Goal: Task Accomplishment & Management: Complete application form

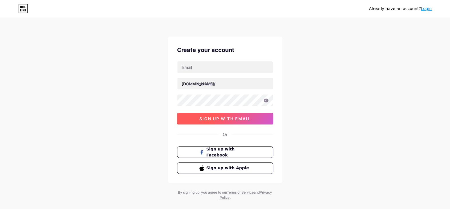
click at [239, 118] on span "sign up with email" at bounding box center [224, 118] width 51 height 5
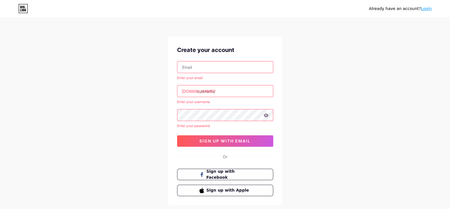
click at [197, 69] on input "text" at bounding box center [224, 66] width 95 height 11
type input "[PERSON_NAME][EMAIL_ADDRESS][DOMAIN_NAME]"
click at [227, 92] on input "text" at bounding box center [224, 90] width 95 height 11
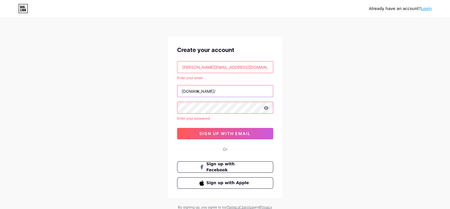
type input "n"
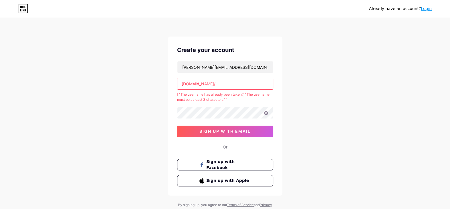
click at [222, 87] on input "n" at bounding box center [224, 83] width 95 height 11
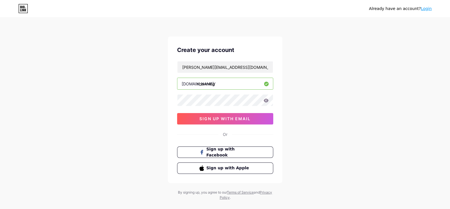
type input "nhawning"
click at [266, 101] on icon at bounding box center [265, 101] width 5 height 4
click at [229, 119] on span "sign up with email" at bounding box center [224, 118] width 51 height 5
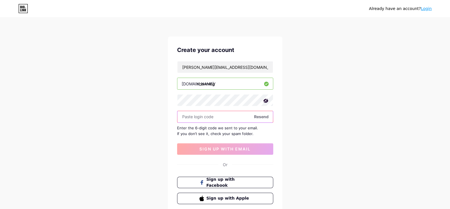
paste input "792993"
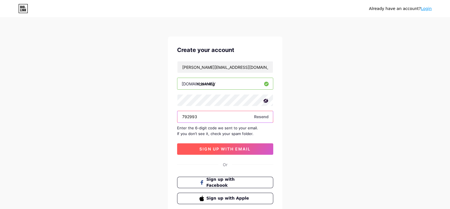
type input "792993"
click at [218, 151] on span "sign up with email" at bounding box center [224, 149] width 51 height 5
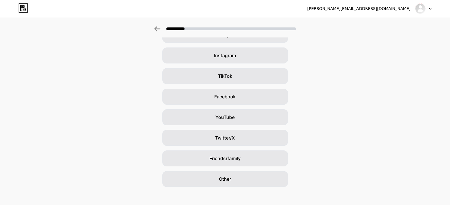
scroll to position [41, 0]
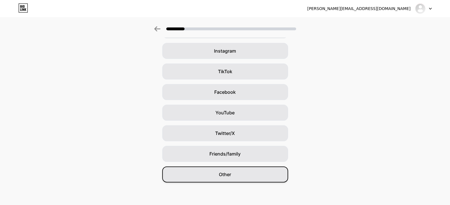
click at [231, 174] on span "Other" at bounding box center [225, 174] width 12 height 7
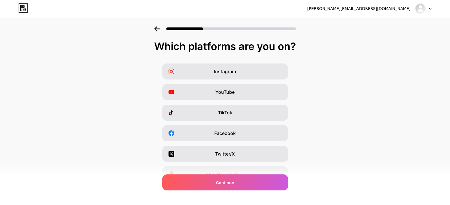
scroll to position [29, 0]
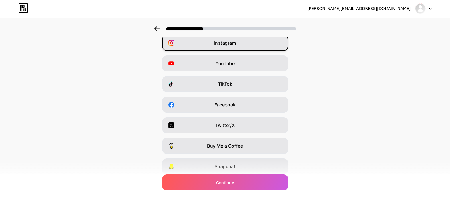
click at [235, 46] on span "Instagram" at bounding box center [225, 42] width 22 height 7
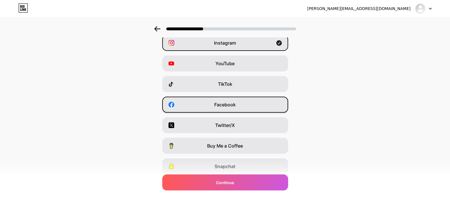
click at [230, 105] on span "Facebook" at bounding box center [224, 104] width 21 height 7
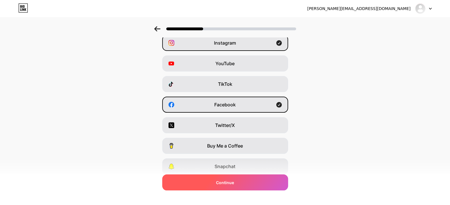
click at [228, 183] on span "Continue" at bounding box center [225, 182] width 18 height 6
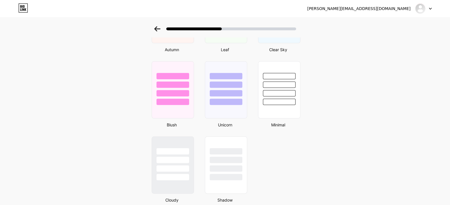
scroll to position [474, 0]
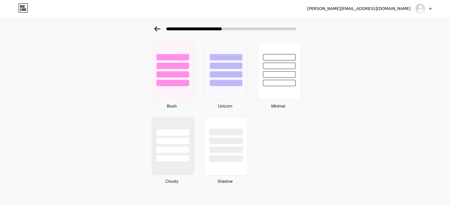
click at [233, 147] on div at bounding box center [225, 149] width 33 height 7
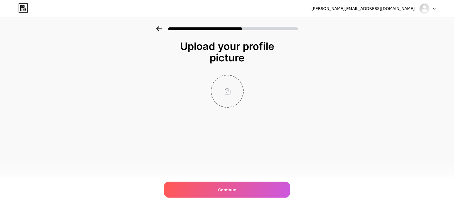
click at [234, 91] on input "file" at bounding box center [227, 91] width 32 height 32
type input "C:\fakepath\NEW LOGO.PNG"
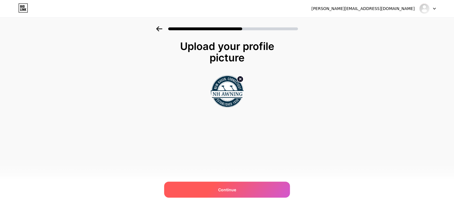
click at [263, 192] on div "Continue" at bounding box center [227, 190] width 126 height 16
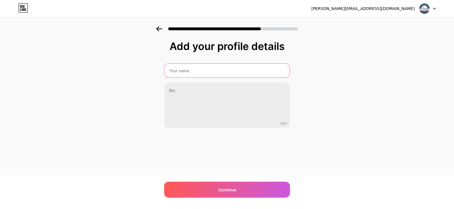
click at [194, 72] on input "text" at bounding box center [226, 71] width 125 height 14
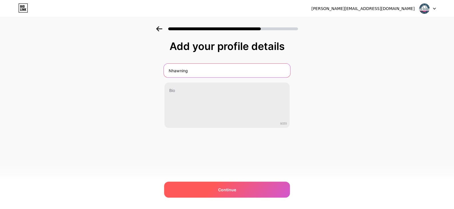
type input "Nhawning"
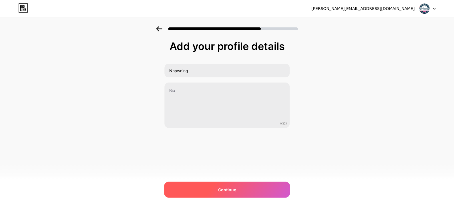
click at [229, 193] on div "Continue" at bounding box center [227, 190] width 126 height 16
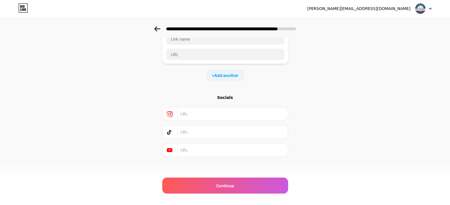
scroll to position [45, 0]
click at [199, 113] on input "text" at bounding box center [232, 111] width 104 height 13
paste input "[URL][DOMAIN_NAME]"
type input "[URL][DOMAIN_NAME]"
click at [191, 148] on input "text" at bounding box center [232, 147] width 104 height 13
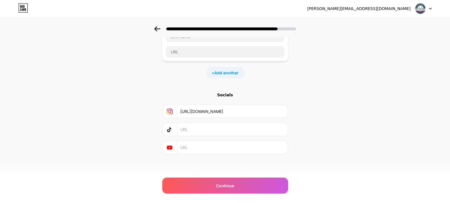
paste input "[URL][DOMAIN_NAME]"
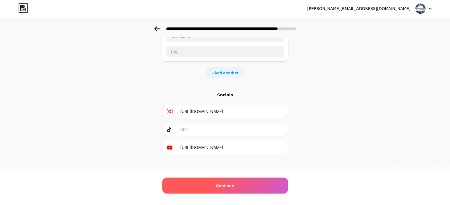
type input "[URL][DOMAIN_NAME]"
click at [237, 184] on div "Continue" at bounding box center [225, 185] width 126 height 16
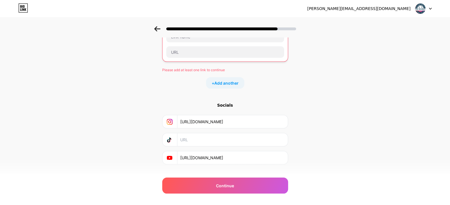
scroll to position [16, 0]
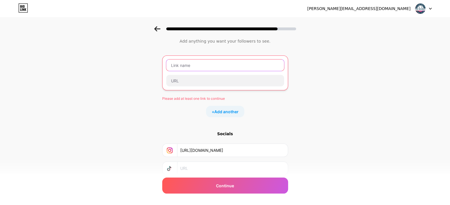
click at [196, 67] on input "text" at bounding box center [225, 64] width 118 height 11
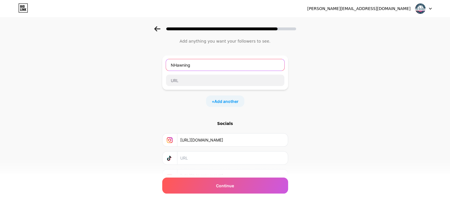
type input "NHawning"
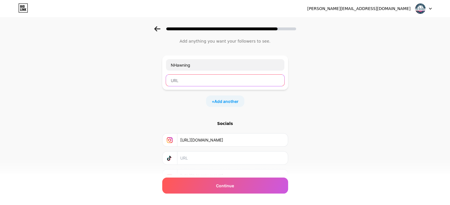
click at [188, 80] on input "text" at bounding box center [225, 80] width 118 height 11
paste input "[URL][DOMAIN_NAME]"
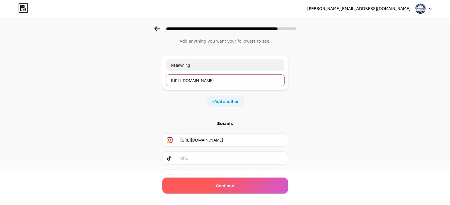
type input "[URL][DOMAIN_NAME]"
click at [244, 188] on div "Continue" at bounding box center [225, 185] width 126 height 16
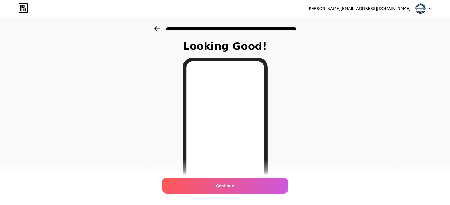
scroll to position [29, 0]
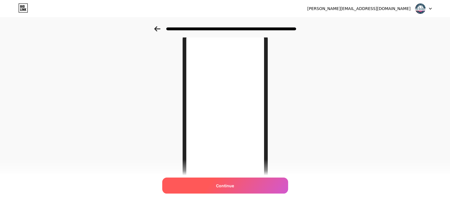
click at [233, 190] on div "Continue" at bounding box center [225, 185] width 126 height 16
